Goal: Find specific page/section: Find specific page/section

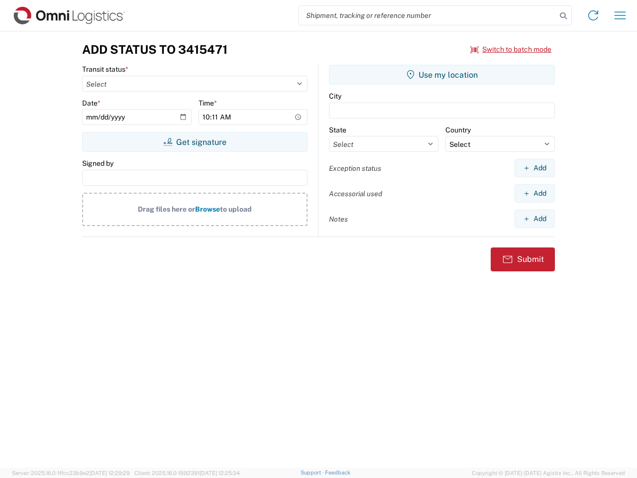
click at [428, 15] on input "search" at bounding box center [428, 15] width 258 height 19
click at [564, 16] on icon at bounding box center [564, 16] width 14 height 14
click at [594, 15] on icon at bounding box center [594, 15] width 16 height 16
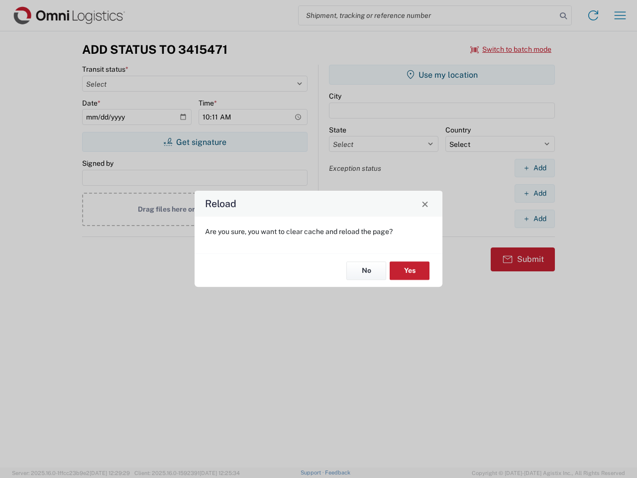
click at [620, 15] on div "Reload Are you sure, you want to clear cache and reload the page? No Yes" at bounding box center [318, 239] width 637 height 478
click at [511, 49] on div "Reload Are you sure, you want to clear cache and reload the page? No Yes" at bounding box center [318, 239] width 637 height 478
click at [195, 142] on div "Reload Are you sure, you want to clear cache and reload the page? No Yes" at bounding box center [318, 239] width 637 height 478
click at [442, 75] on div "Reload Are you sure, you want to clear cache and reload the page? No Yes" at bounding box center [318, 239] width 637 height 478
click at [535, 168] on div "Reload Are you sure, you want to clear cache and reload the page? No Yes" at bounding box center [318, 239] width 637 height 478
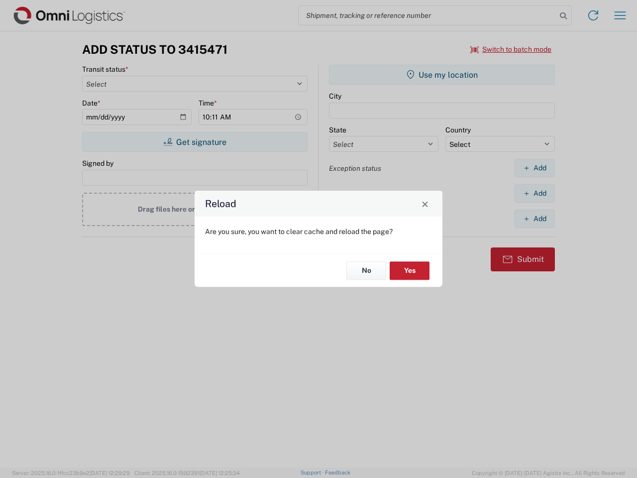
click at [535, 193] on div "Reload Are you sure, you want to clear cache and reload the page? No Yes" at bounding box center [318, 239] width 637 height 478
click at [535, 219] on div "Reload Are you sure, you want to clear cache and reload the page? No Yes" at bounding box center [318, 239] width 637 height 478
